Goal: Task Accomplishment & Management: Use online tool/utility

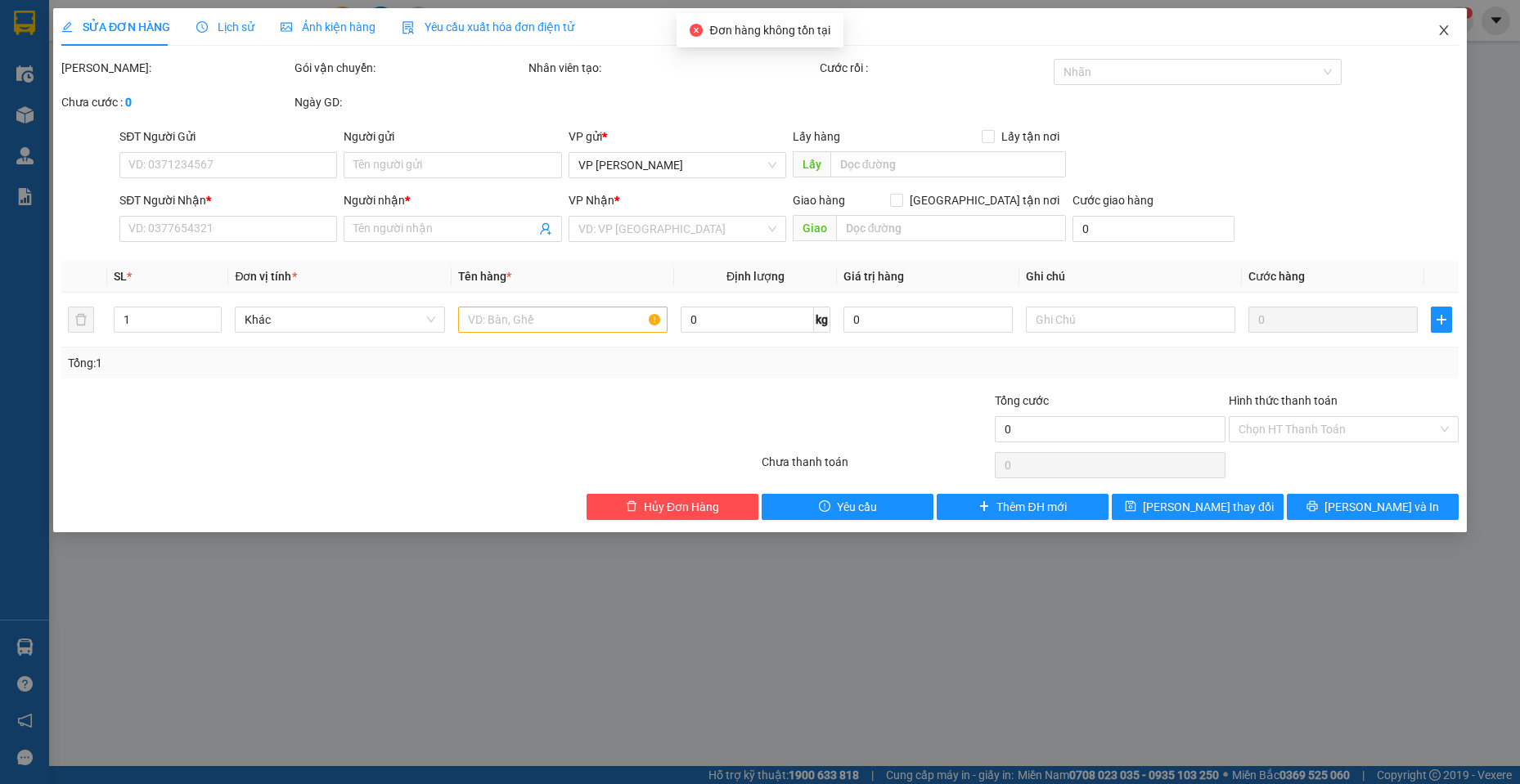
click at [1450, 29] on icon "close" at bounding box center [1444, 31] width 13 height 13
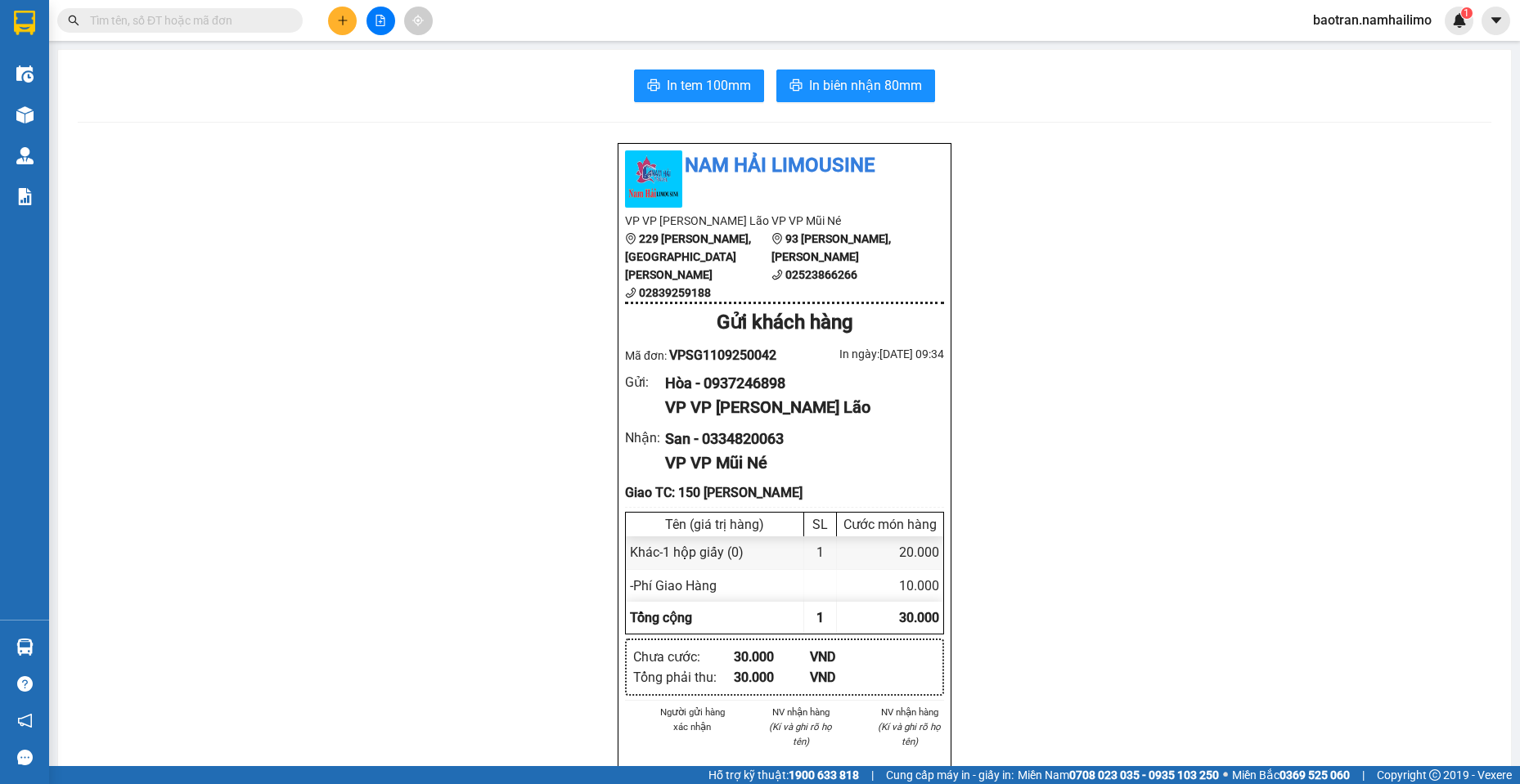
click at [721, 363] on span "VPSG1109250042" at bounding box center [723, 355] width 108 height 16
copy div "Mã đơn: VPSG1109250042"
click at [235, 26] on input "text" at bounding box center [186, 19] width 193 height 18
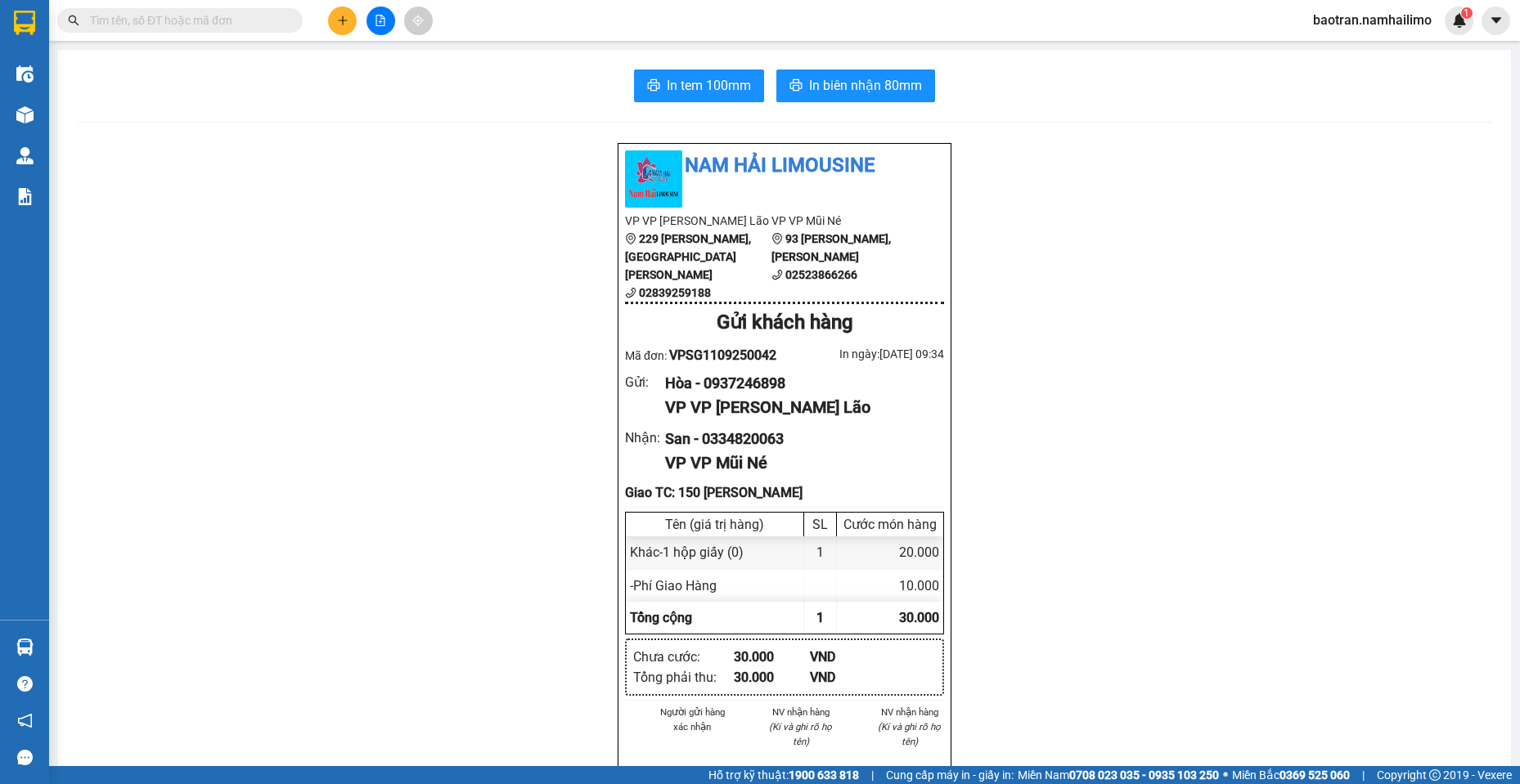
paste input "Mã đơn: VPSG1109250042"
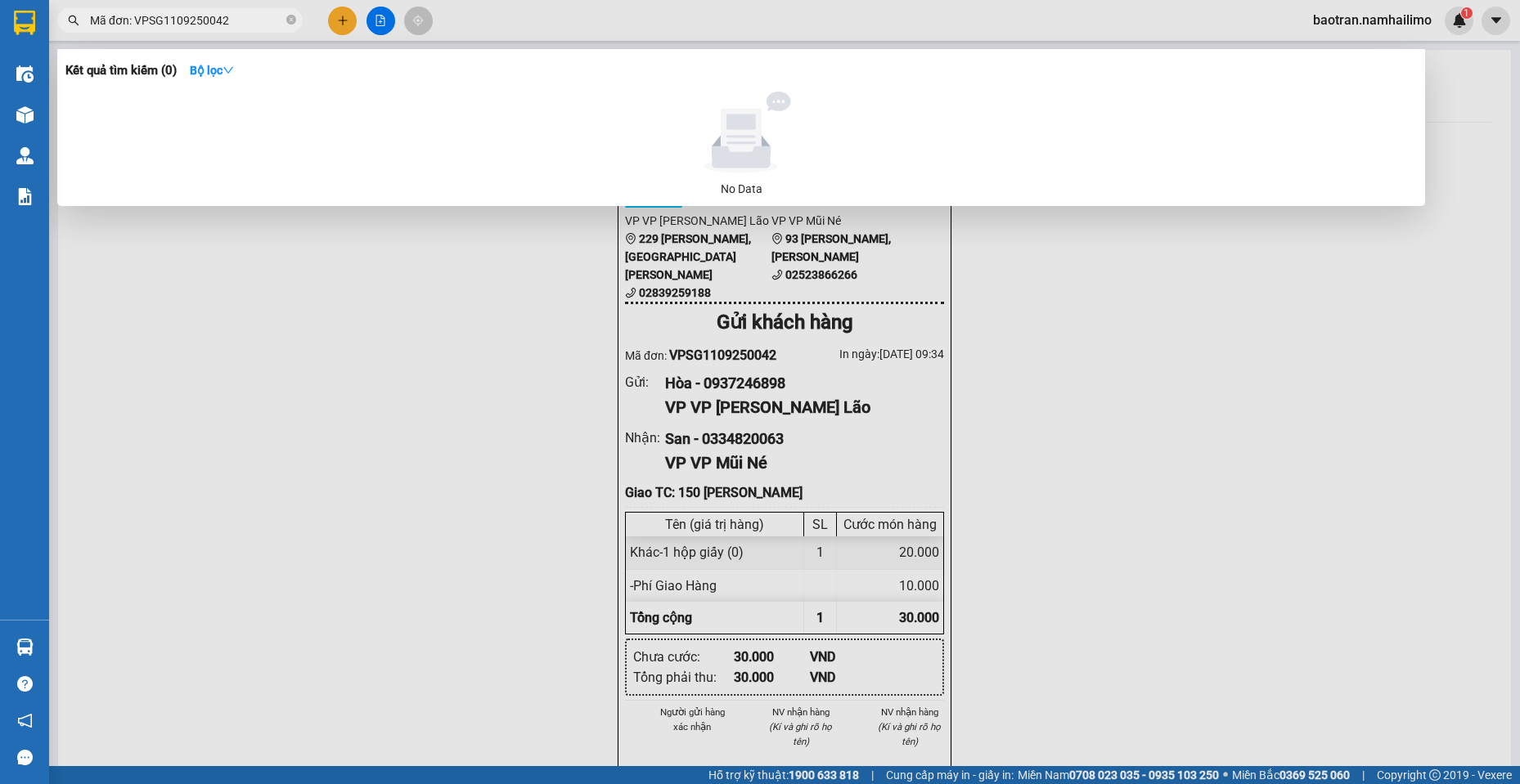
drag, startPoint x: 139, startPoint y: 19, endPoint x: 0, endPoint y: -4, distance: 140.9
click at [0, 0] on html "Kết quả tìm kiếm ( 0 ) Bộ lọc No Data Mã đơn: VPSG1109250042 baotran.namhailimo…" at bounding box center [760, 392] width 1520 height 784
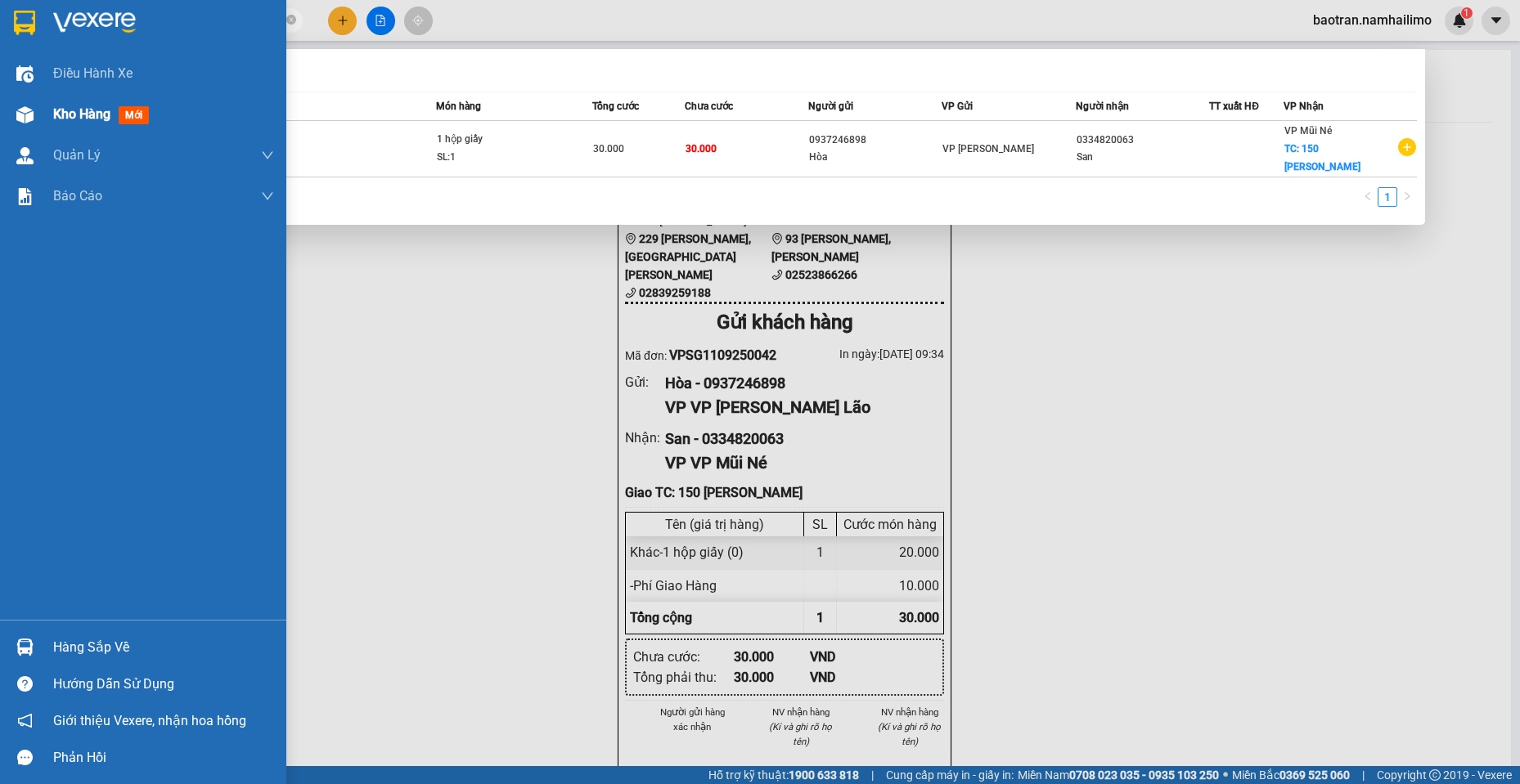
type input "VPSG1109250042"
drag, startPoint x: 45, startPoint y: 113, endPoint x: 830, endPoint y: 511, distance: 880.1
click at [39, 112] on div "Kho hàng mới" at bounding box center [143, 114] width 286 height 41
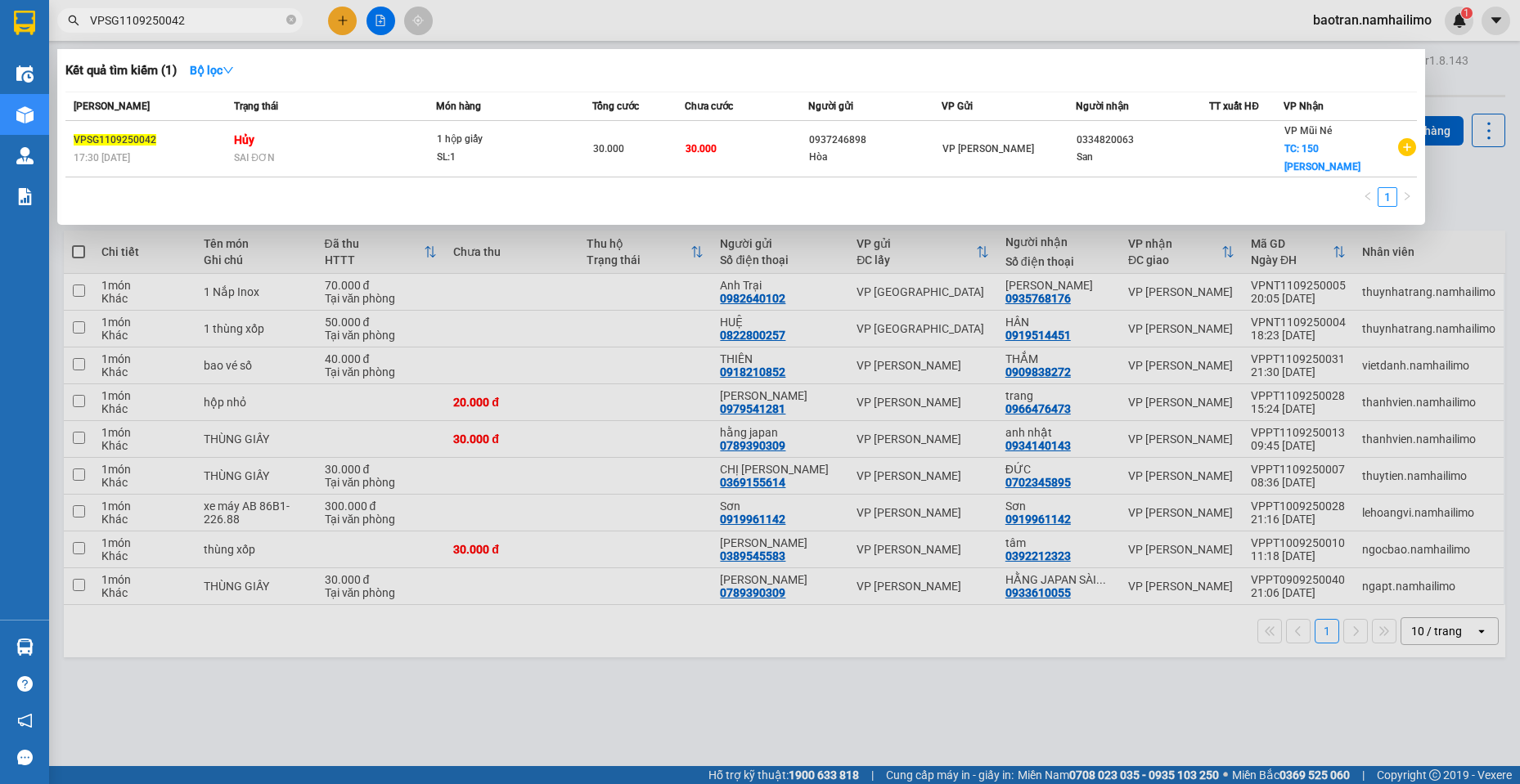
click at [594, 783] on div at bounding box center [760, 392] width 1520 height 784
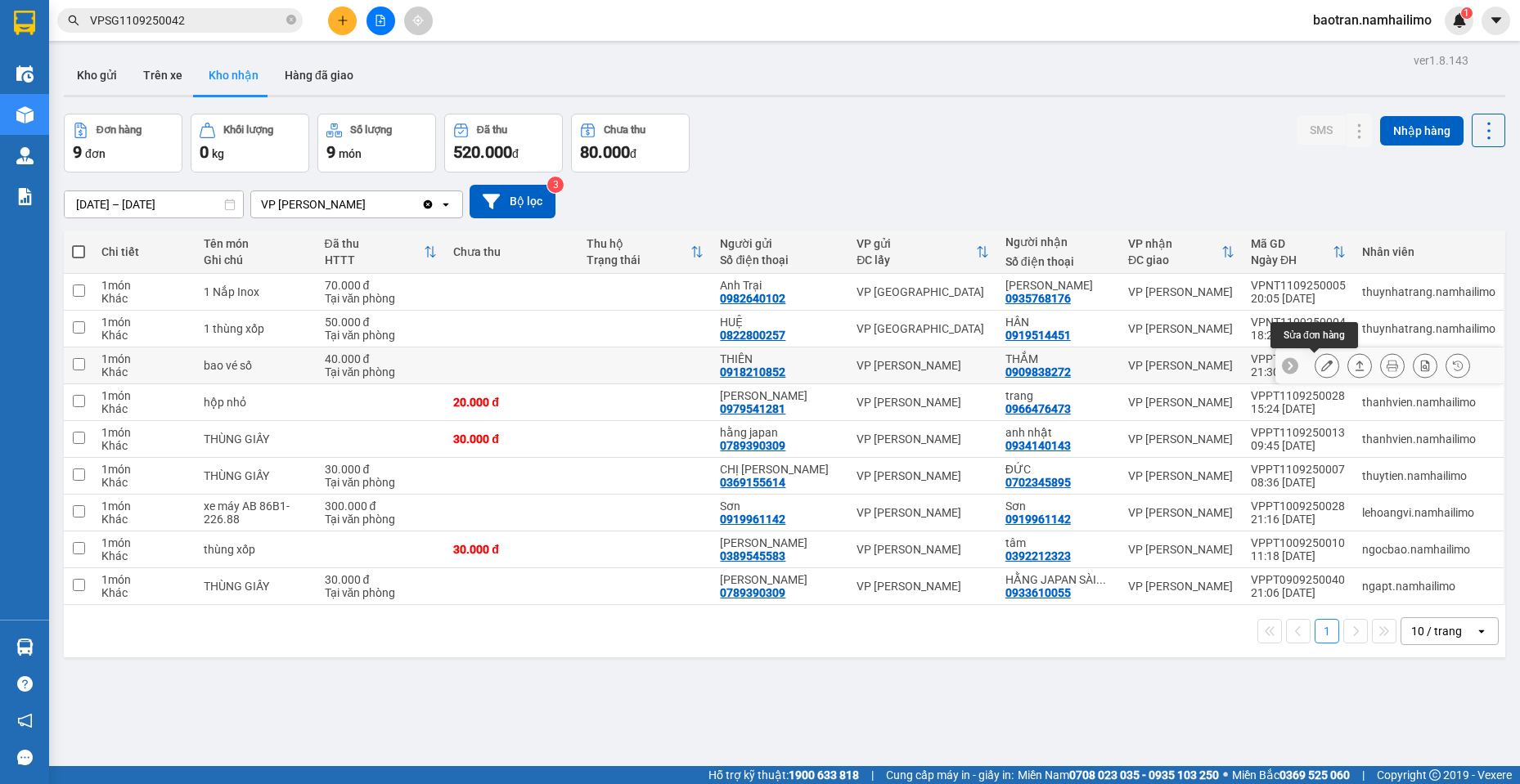
click at [1315, 372] on button at bounding box center [1326, 365] width 23 height 29
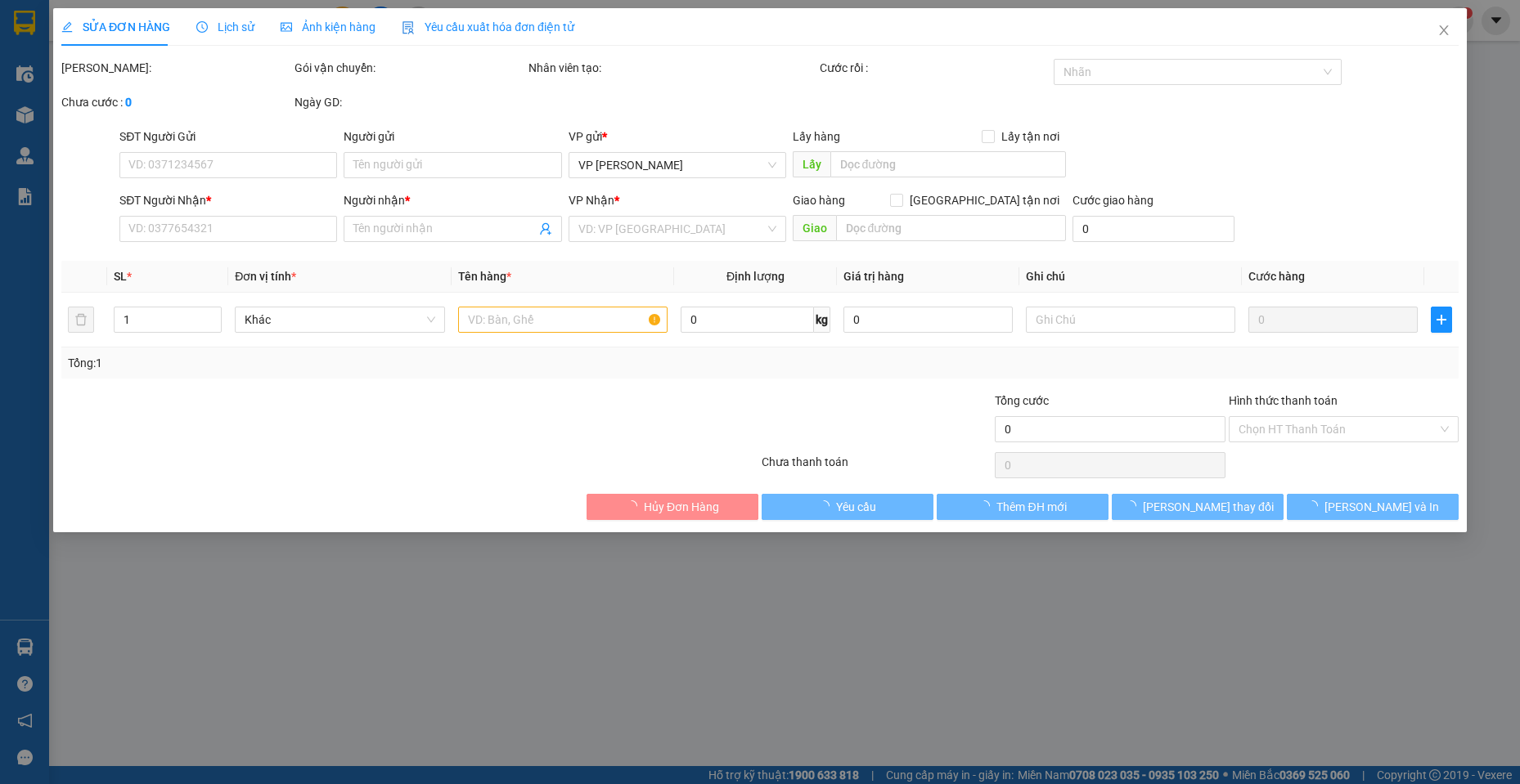
type input "0918210852"
type input "THIÊN"
type input "0909838272"
type input "THẮM"
type input "40.000"
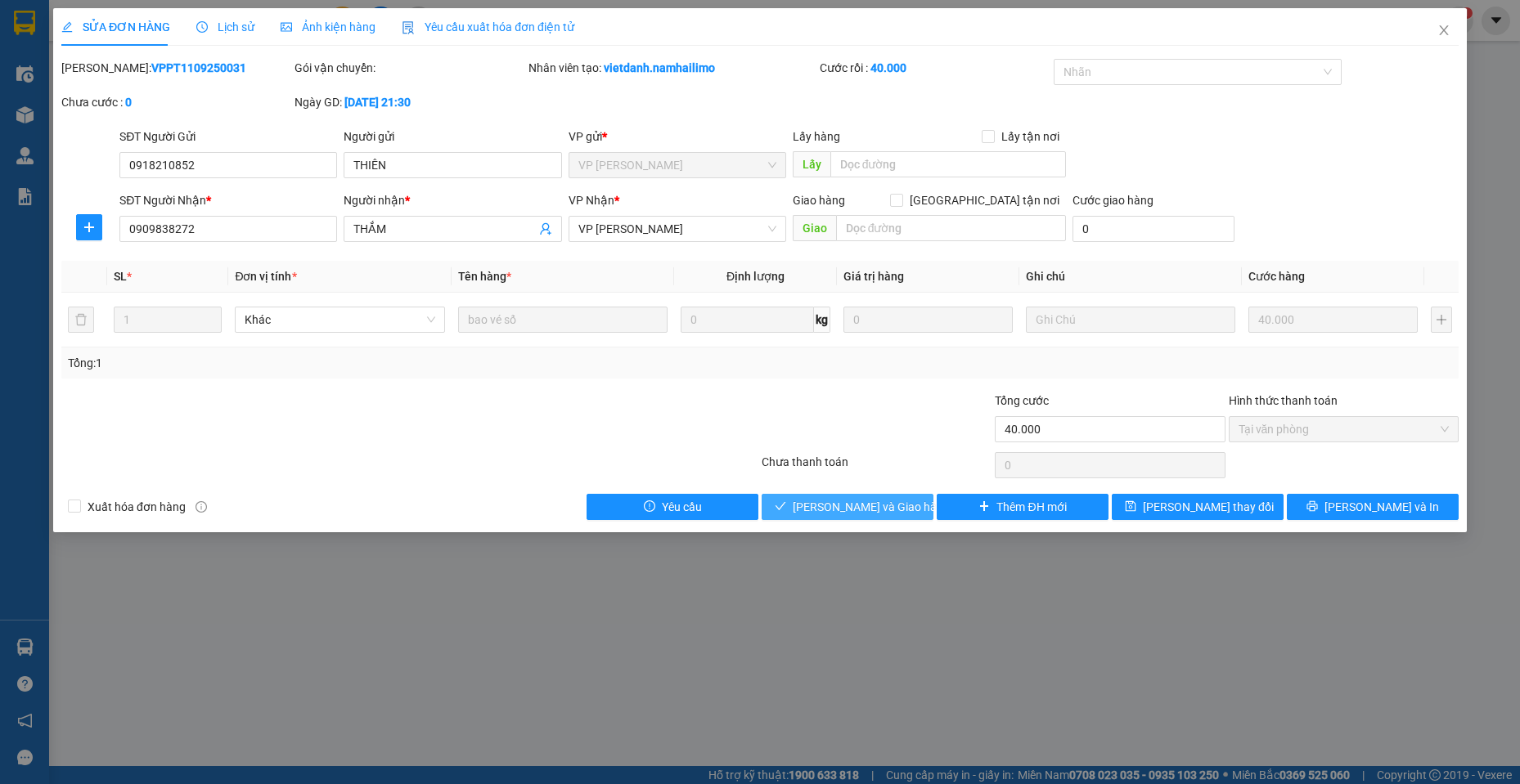
click at [872, 506] on span "[PERSON_NAME] và Giao hàng" at bounding box center [870, 506] width 157 height 18
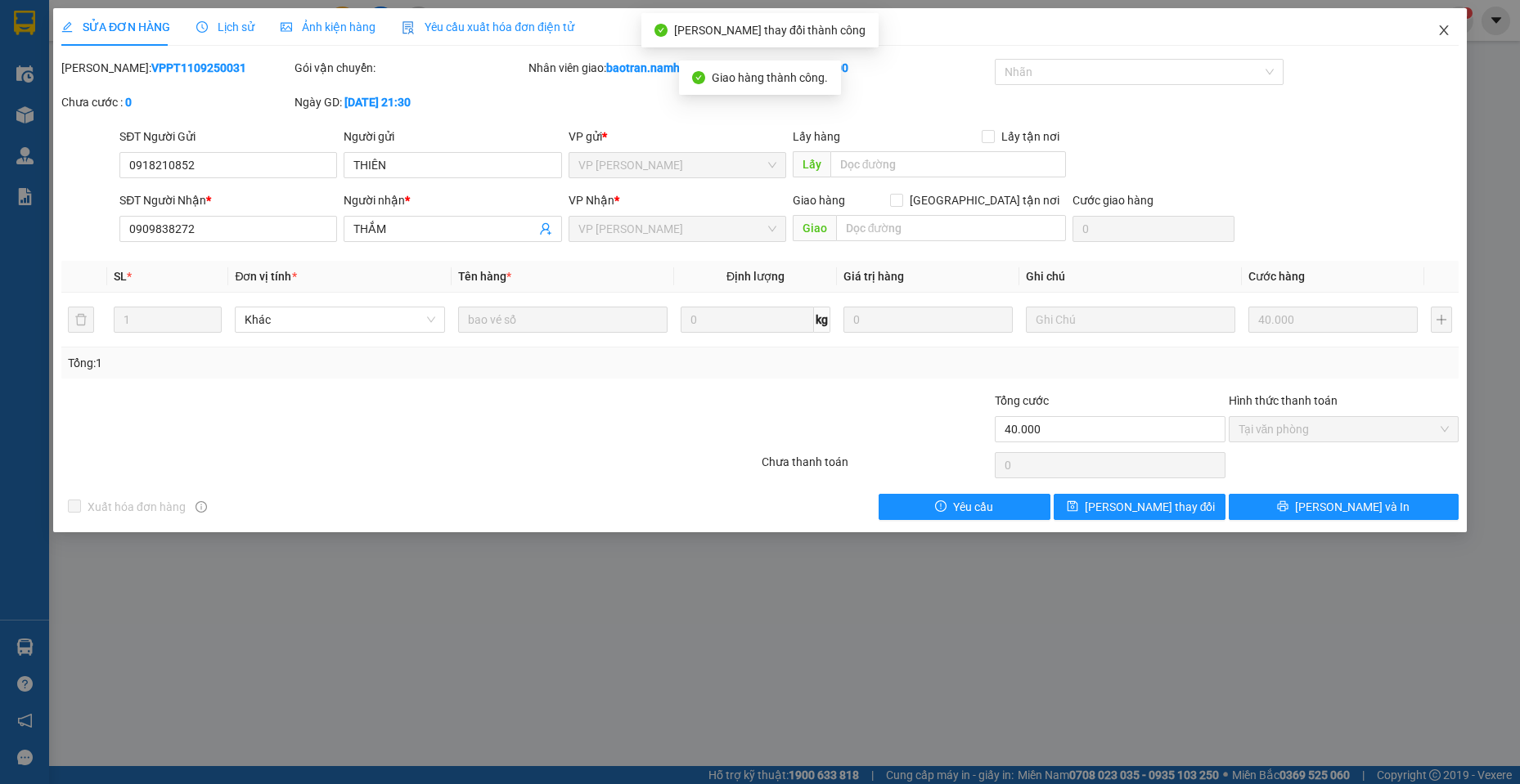
drag, startPoint x: 1454, startPoint y: 18, endPoint x: 437, endPoint y: 6, distance: 1017.1
click at [1438, 21] on span "Close" at bounding box center [1443, 31] width 45 height 45
